Goal: Use online tool/utility: Utilize a website feature to perform a specific function

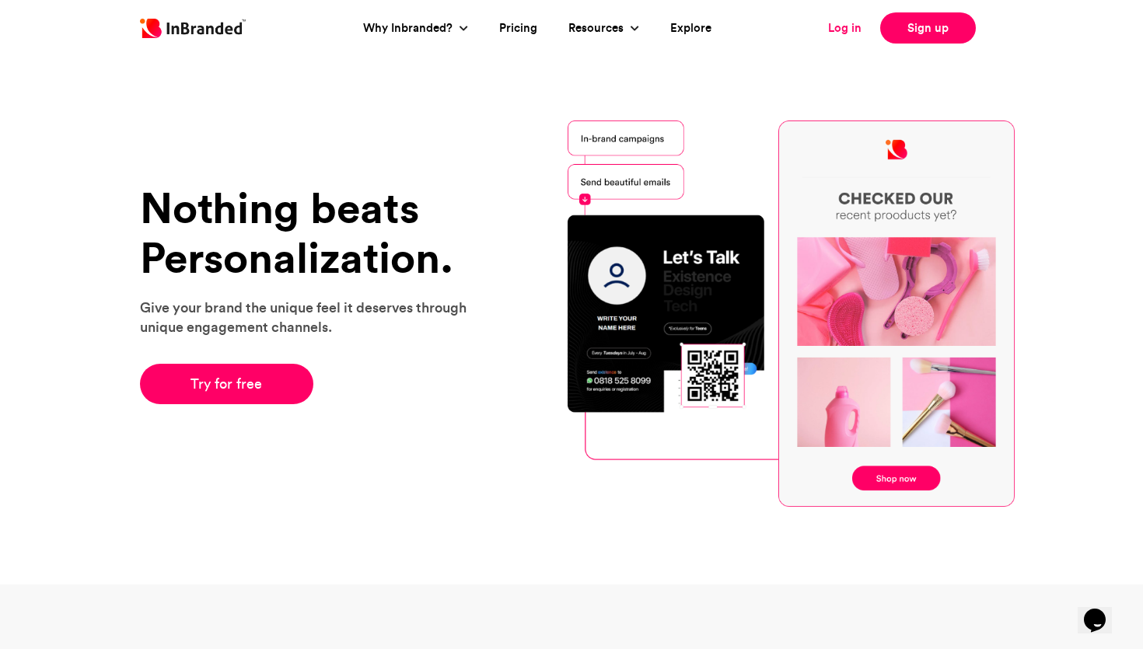
click at [851, 27] on link "Log in" at bounding box center [844, 28] width 33 height 18
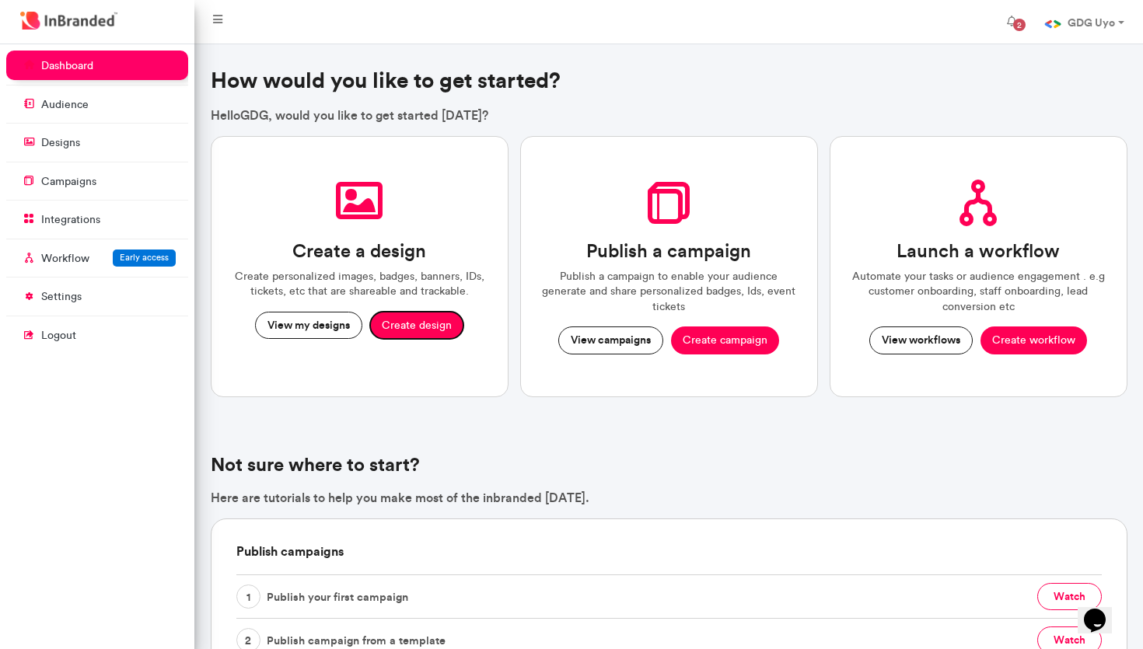
click at [403, 323] on button "Create design" at bounding box center [416, 326] width 93 height 28
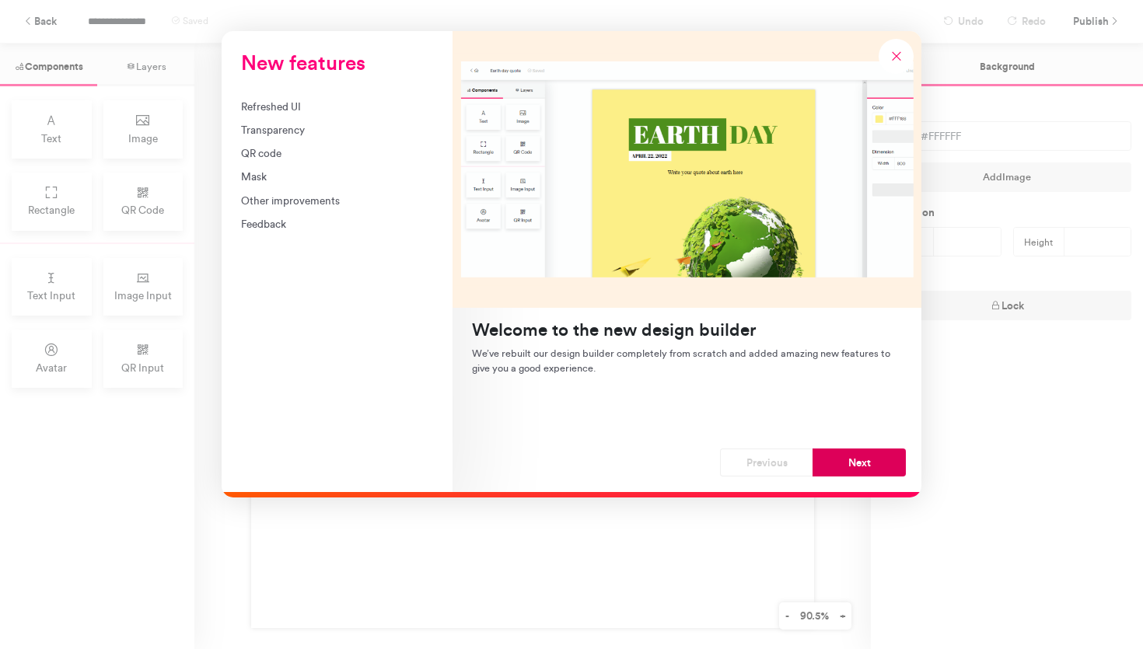
click at [903, 459] on button "Next" at bounding box center [858, 463] width 93 height 28
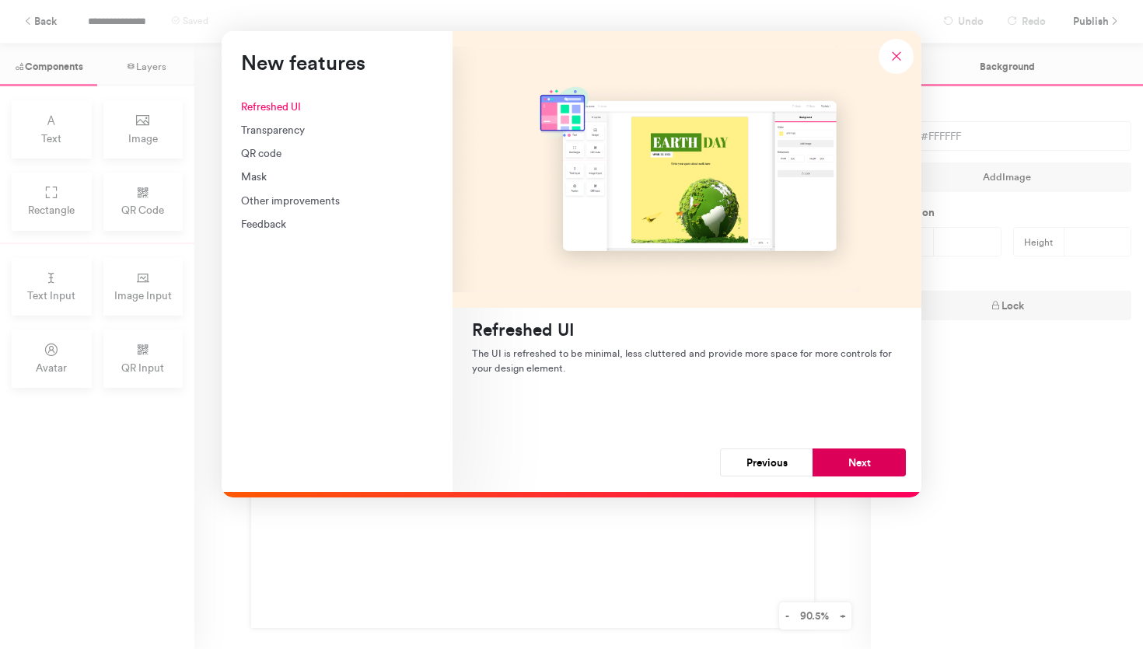
click at [901, 459] on button "Next" at bounding box center [858, 463] width 93 height 28
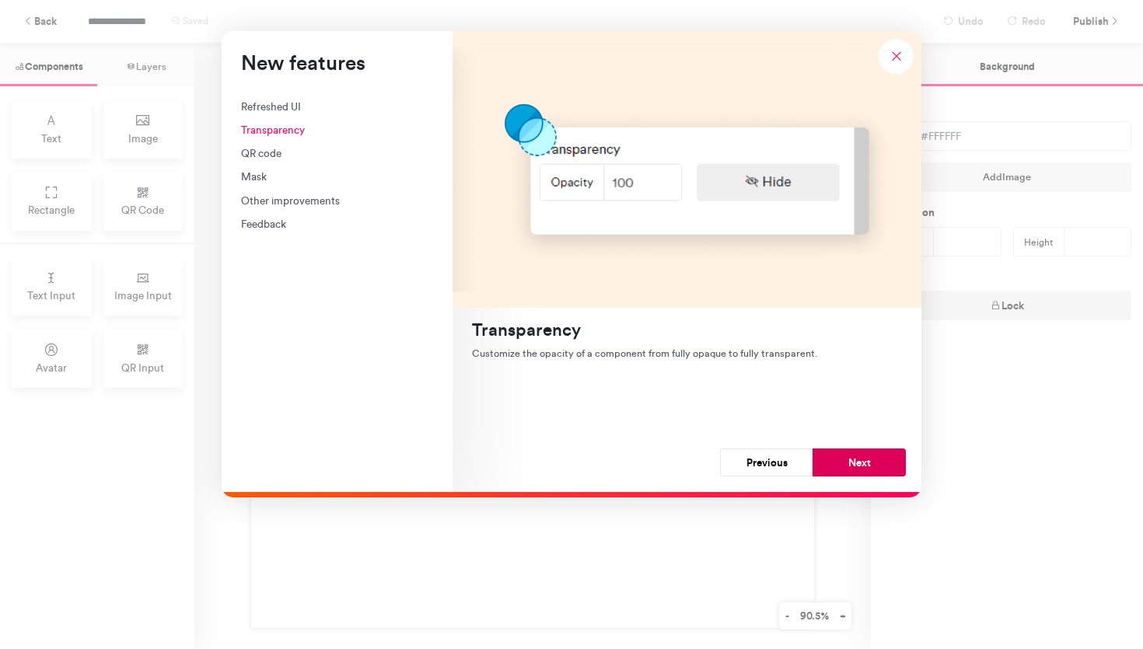
click at [900, 459] on button "Next" at bounding box center [858, 463] width 93 height 28
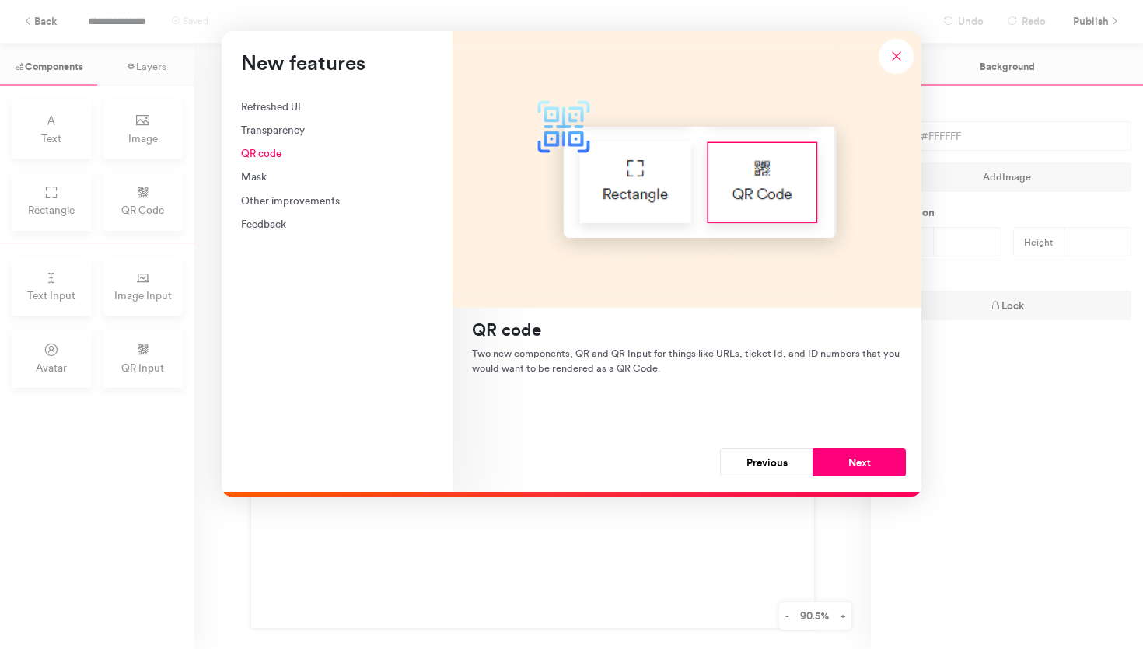
click at [900, 459] on button "Next" at bounding box center [858, 463] width 93 height 28
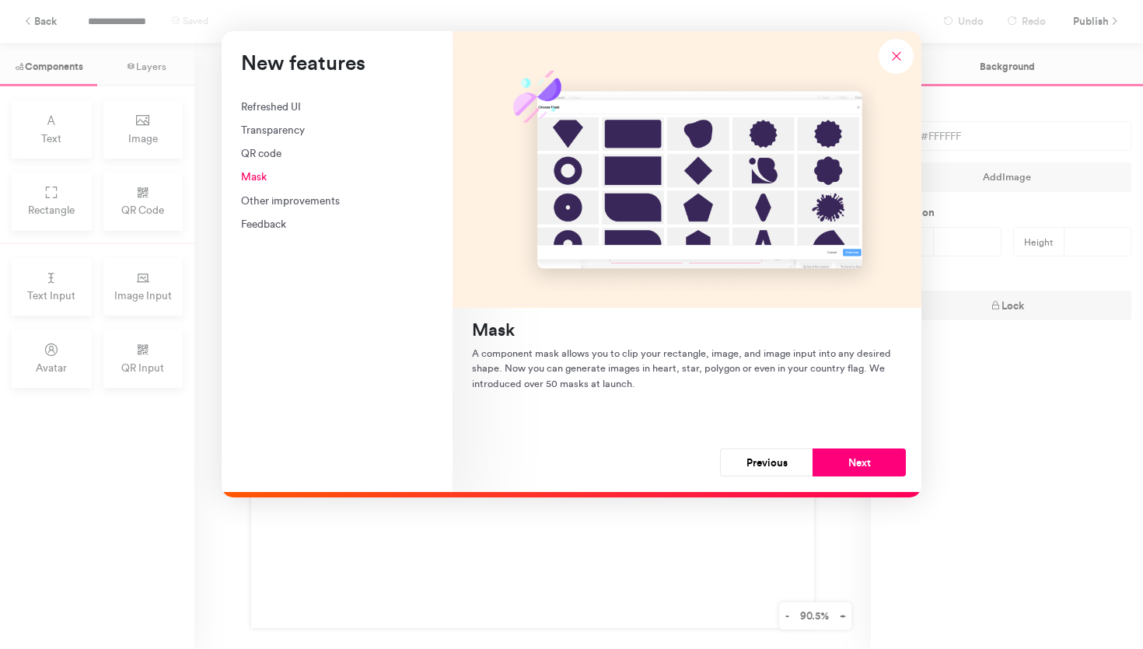
click at [900, 459] on button "Next" at bounding box center [858, 463] width 93 height 28
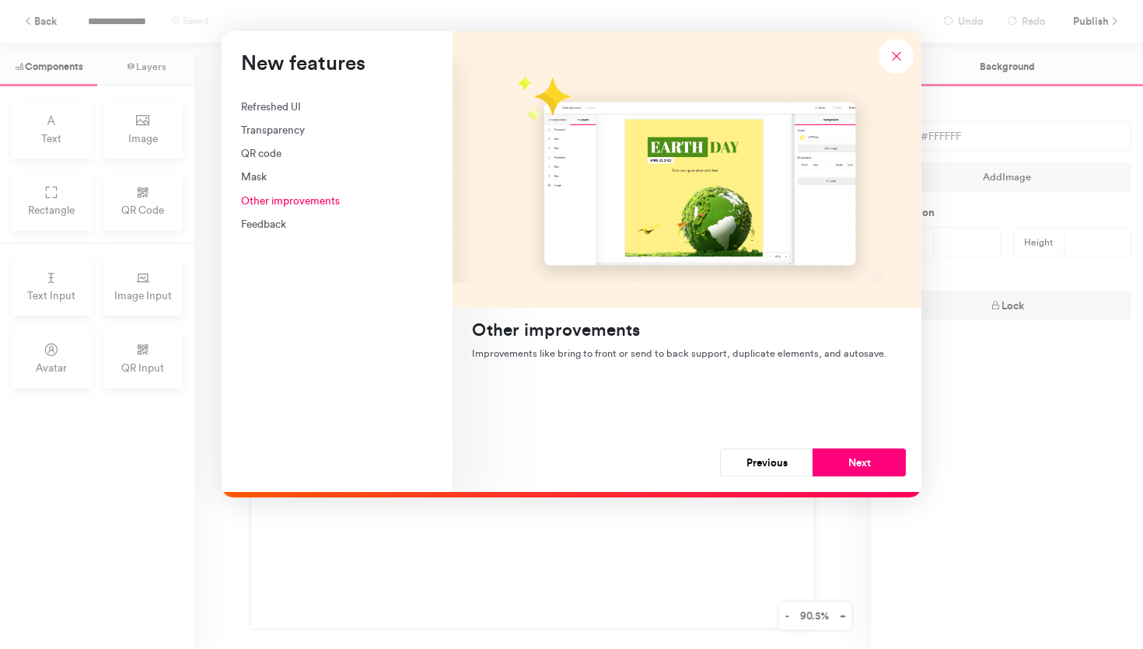
click at [900, 459] on button "Next" at bounding box center [858, 463] width 93 height 28
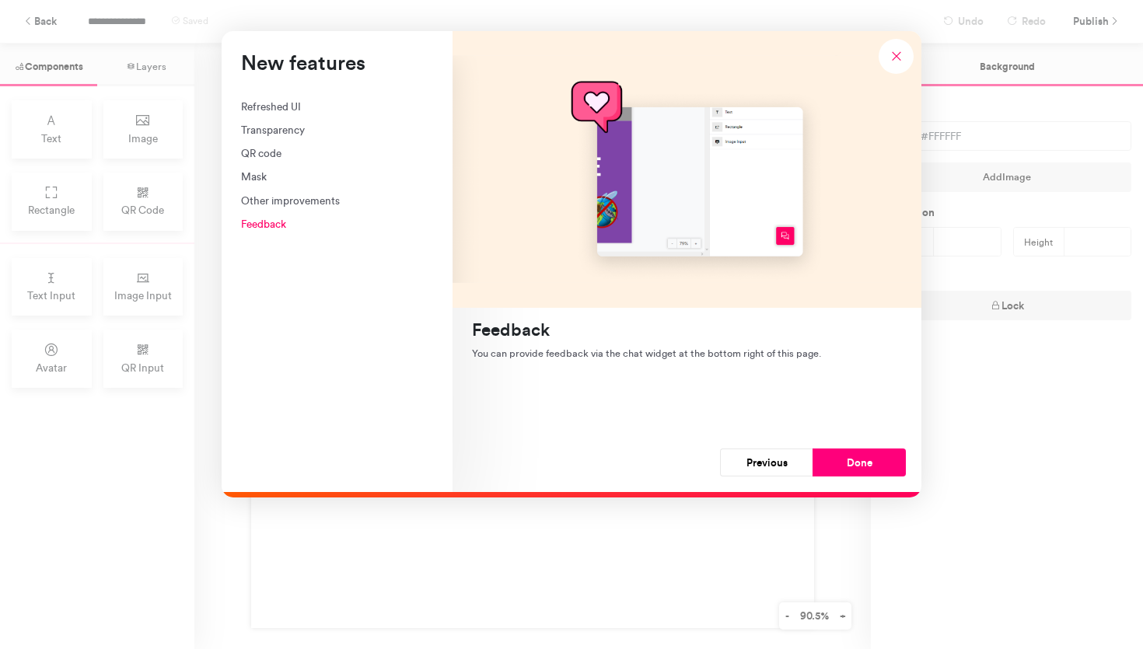
click at [900, 459] on button "Done" at bounding box center [858, 463] width 93 height 28
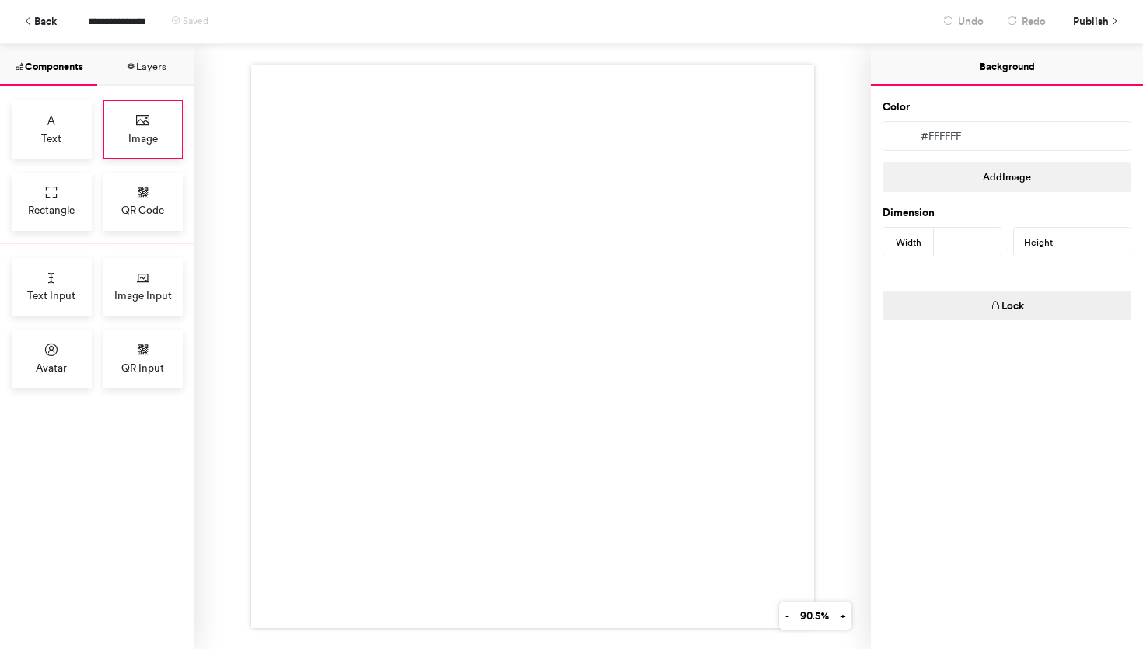
click at [158, 125] on div "Image" at bounding box center [143, 129] width 80 height 58
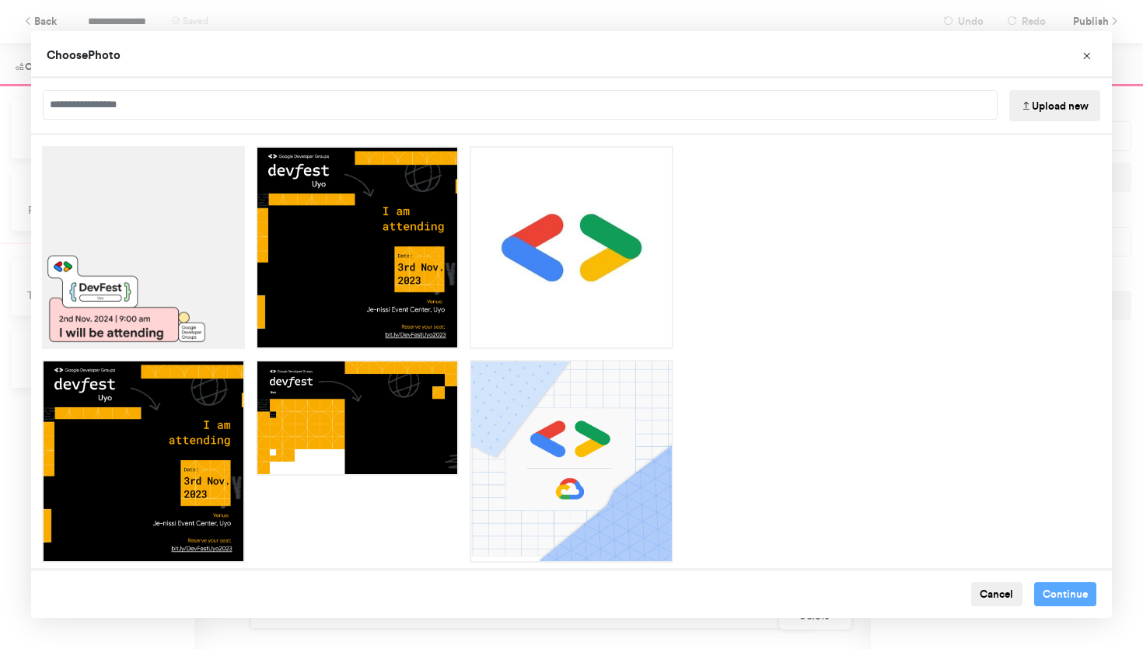
click at [1064, 107] on button "Upload new" at bounding box center [1054, 105] width 91 height 31
